Goal: Book appointment/travel/reservation

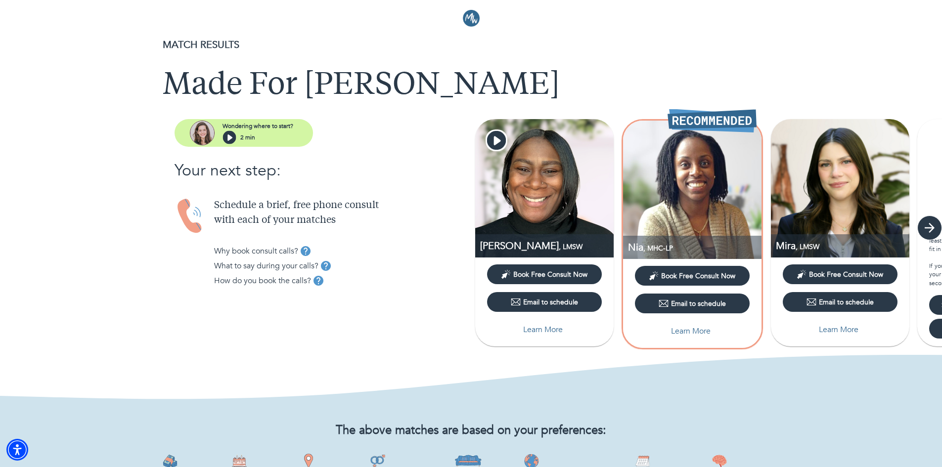
click at [924, 231] on icon "button" at bounding box center [929, 228] width 15 height 15
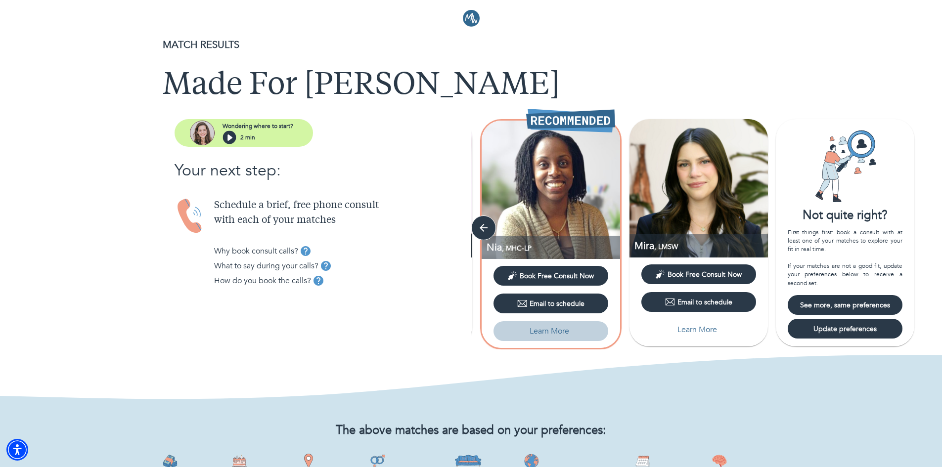
click at [551, 332] on p "Learn More" at bounding box center [550, 331] width 40 height 12
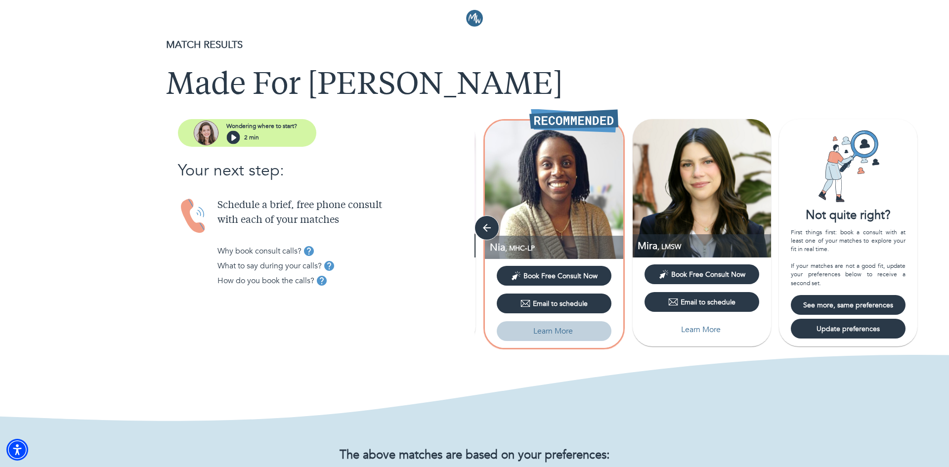
select select "3"
select select "2"
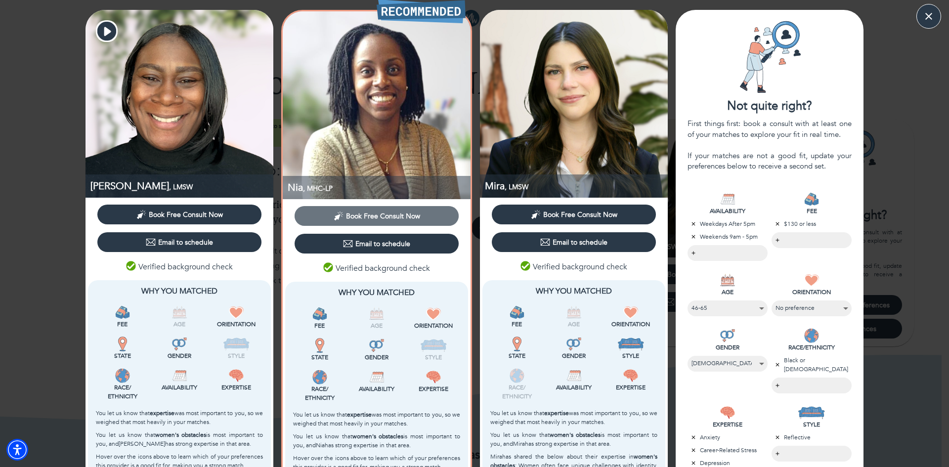
click at [396, 215] on span "Book Free Consult Now" at bounding box center [383, 216] width 74 height 9
click at [923, 18] on icon "button" at bounding box center [929, 16] width 15 height 15
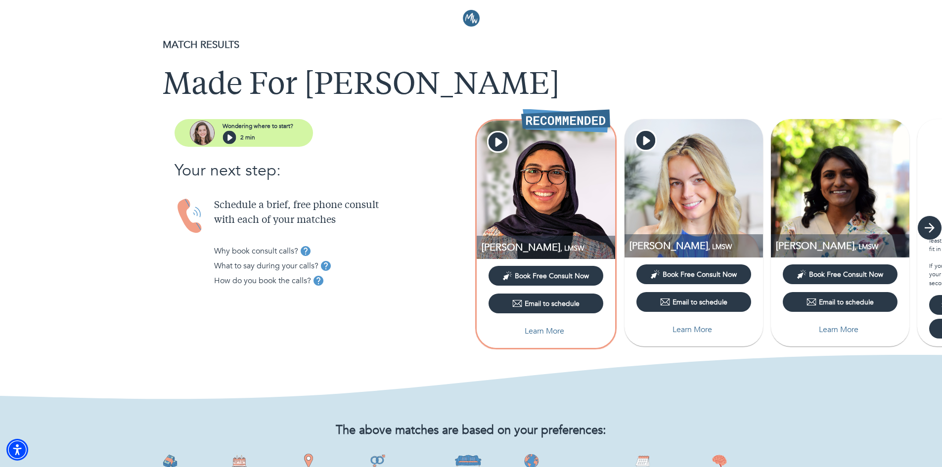
click at [927, 231] on icon "button" at bounding box center [929, 228] width 15 height 15
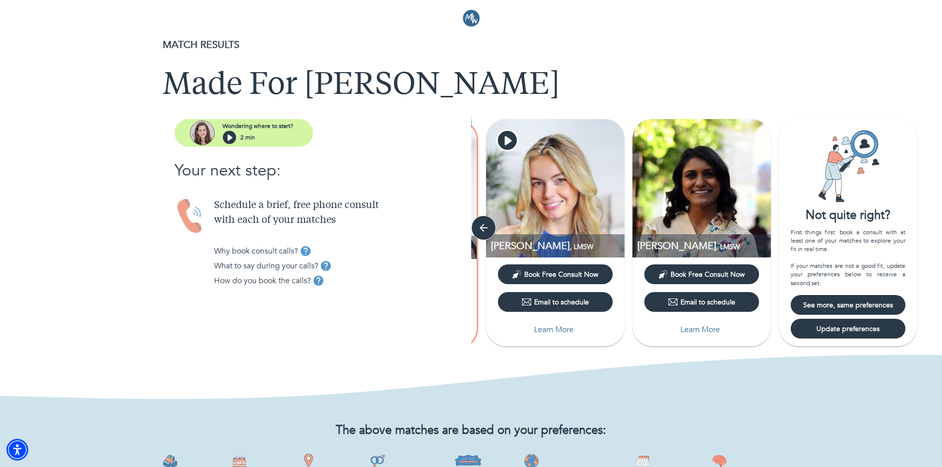
click at [861, 305] on span "See more, same preferences" at bounding box center [848, 305] width 107 height 9
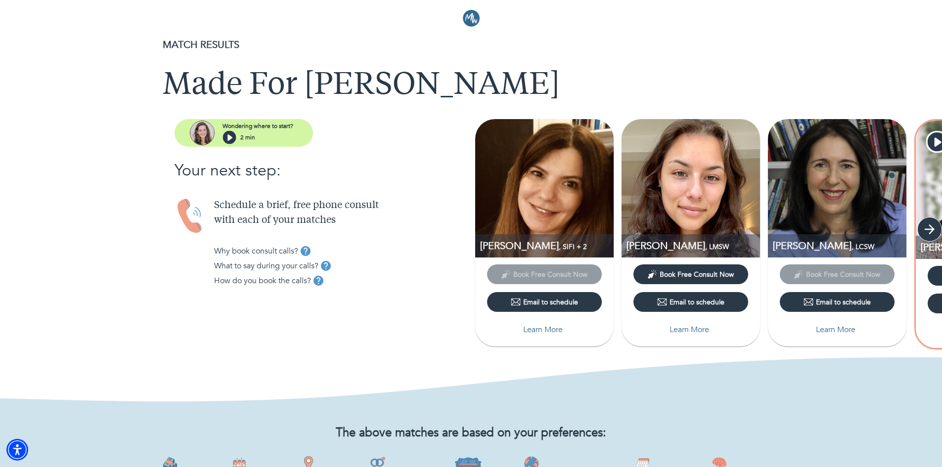
click at [921, 227] on button "button" at bounding box center [929, 229] width 25 height 25
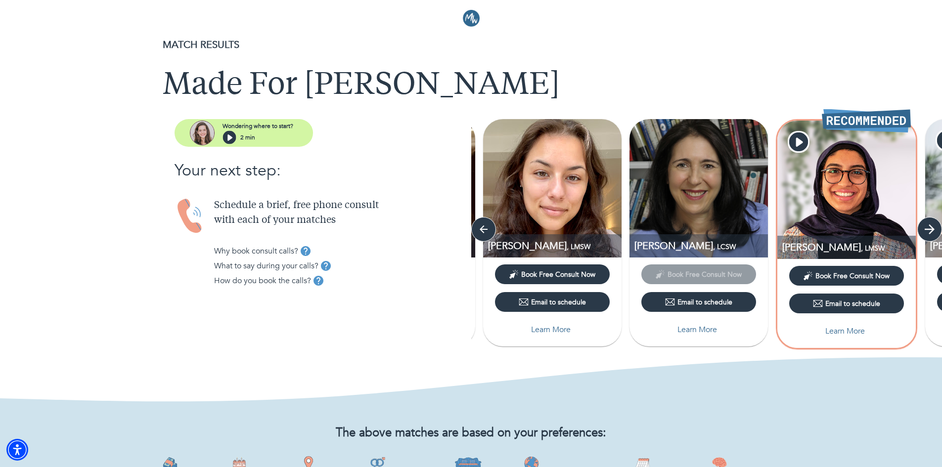
click at [921, 228] on button "button" at bounding box center [929, 229] width 25 height 25
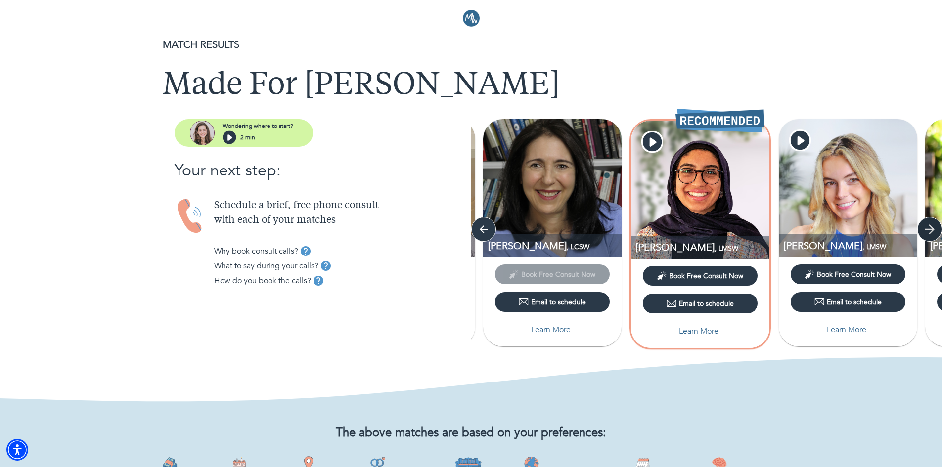
click at [921, 228] on button "button" at bounding box center [929, 229] width 25 height 25
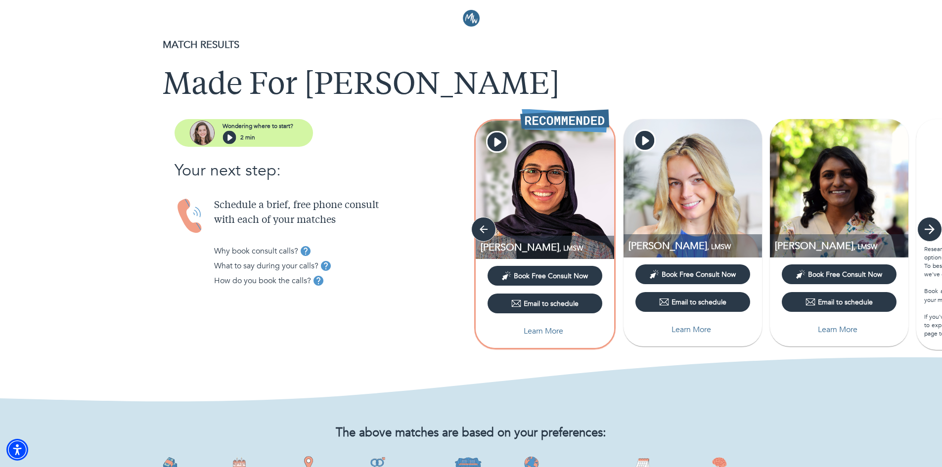
click at [921, 228] on button "button" at bounding box center [929, 229] width 25 height 25
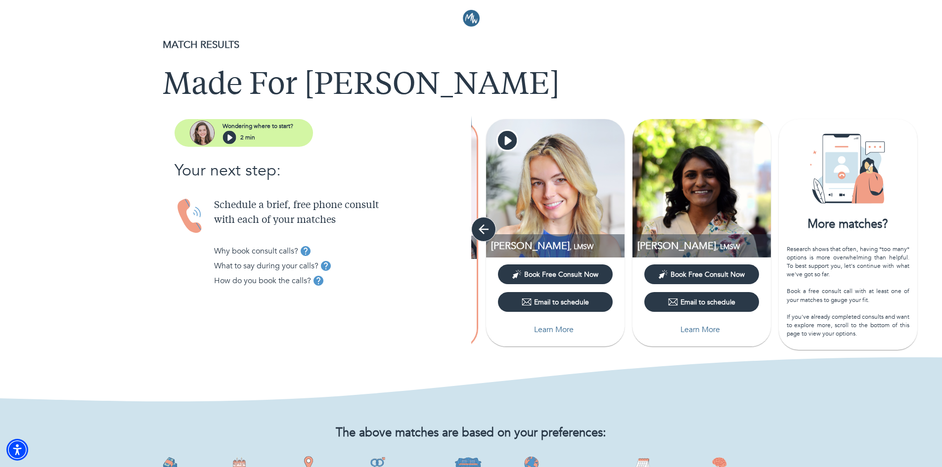
click at [479, 228] on icon "button" at bounding box center [483, 229] width 15 height 15
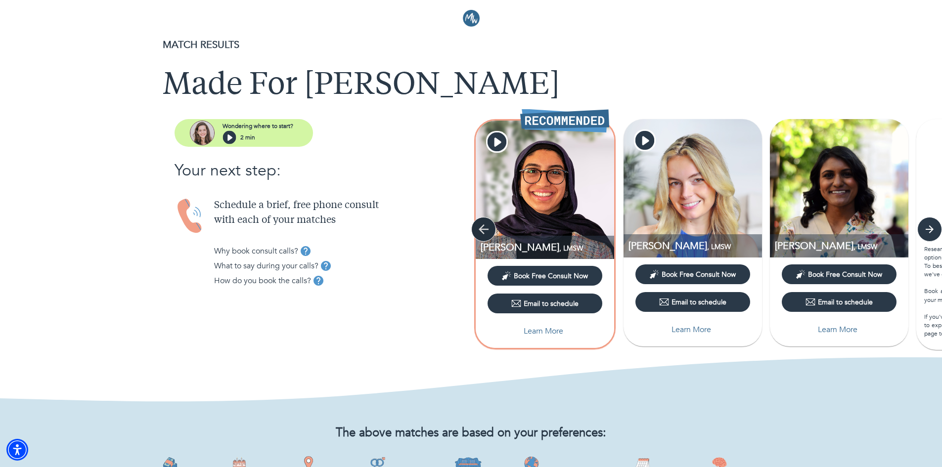
click at [479, 228] on icon "button" at bounding box center [483, 229] width 15 height 15
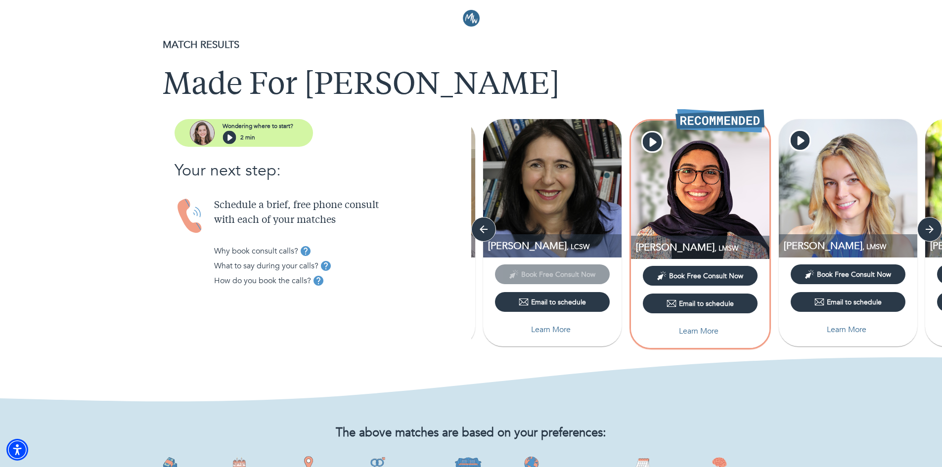
click at [469, 17] on img at bounding box center [471, 18] width 17 height 17
